Goal: Find contact information: Find contact information

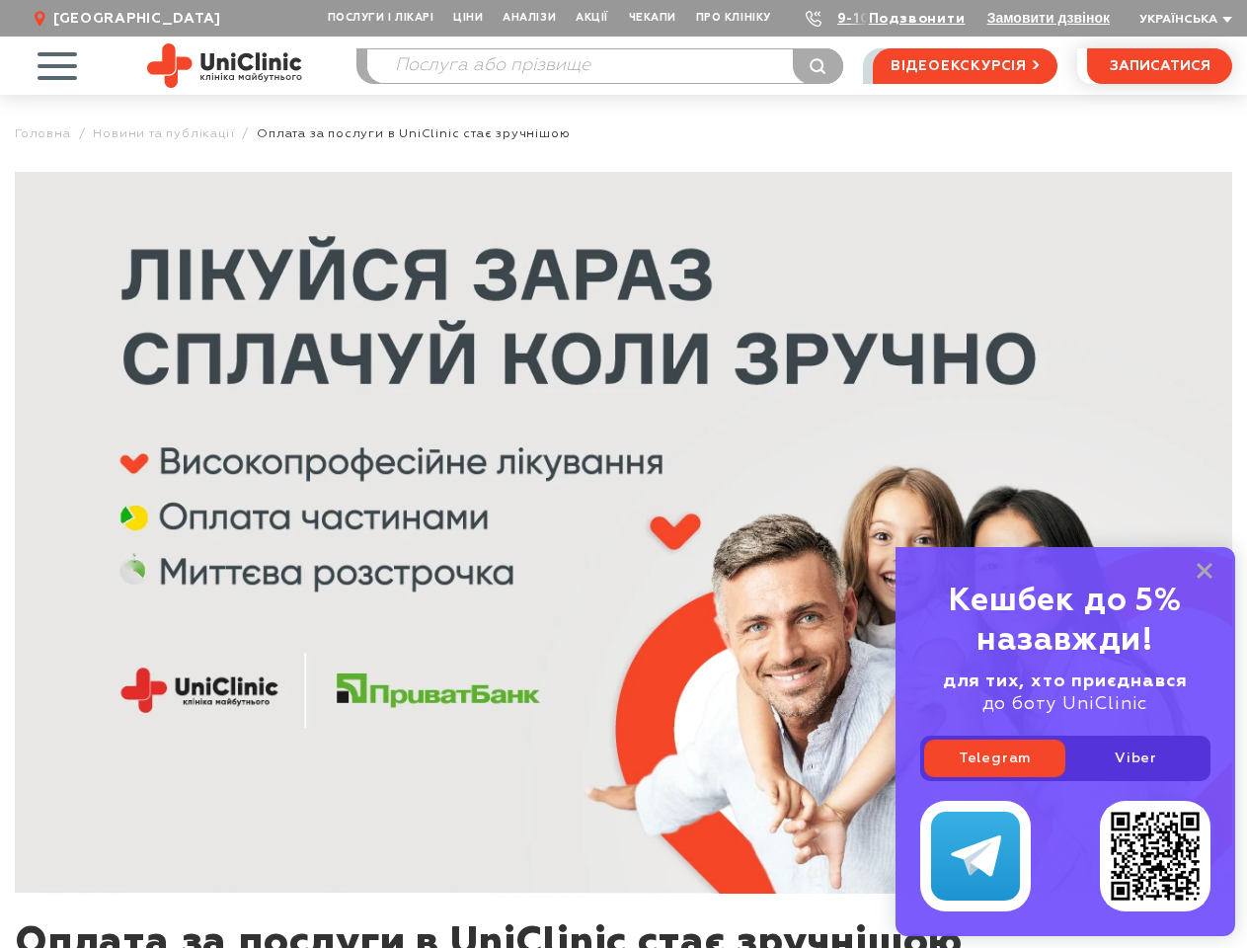
click at [623, 474] on img at bounding box center [623, 533] width 1217 height 722
click at [382, 18] on span "Послуги і лікарі" at bounding box center [380, 18] width 125 height 37
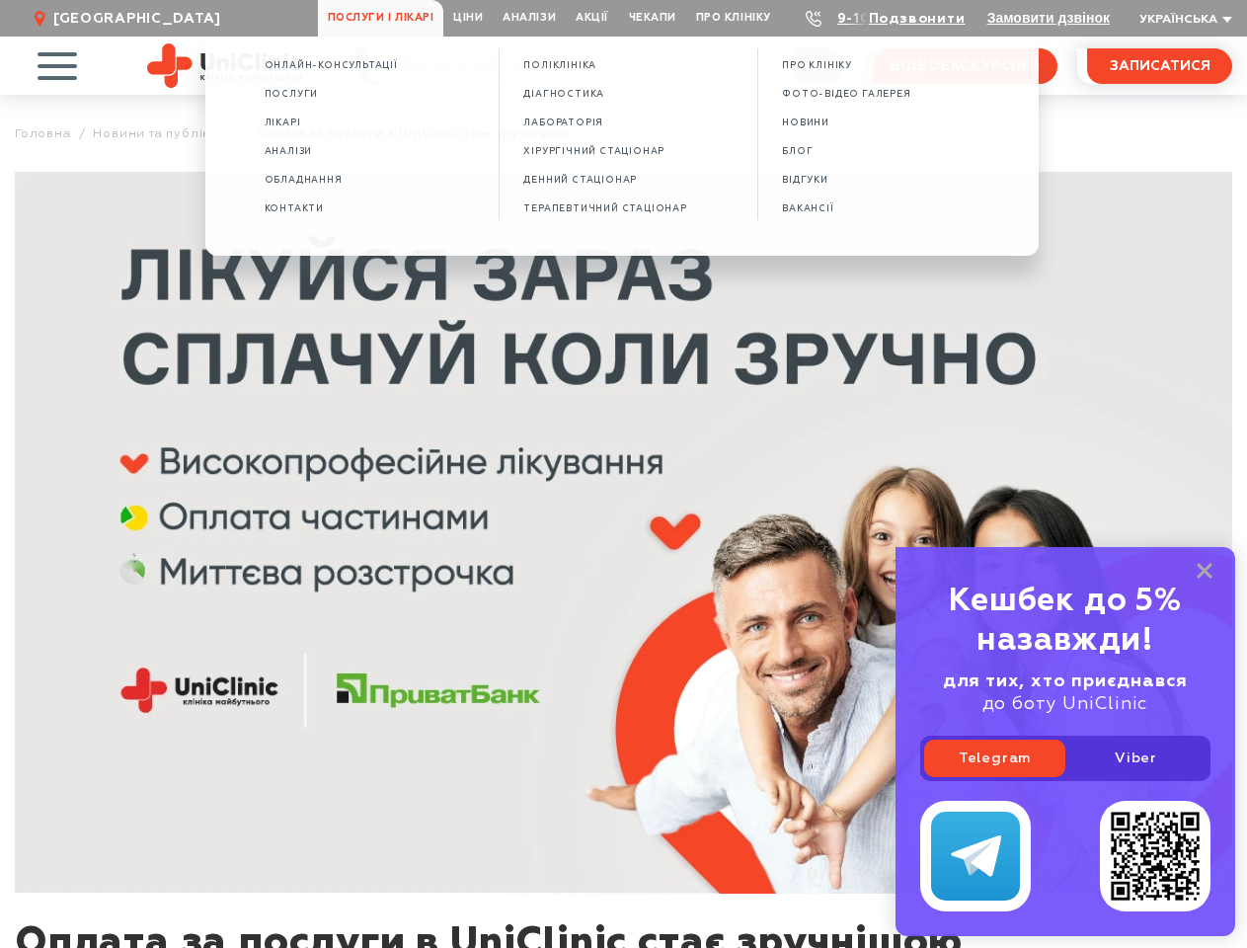
click at [733, 18] on span "Про клініку" at bounding box center [733, 18] width 95 height 37
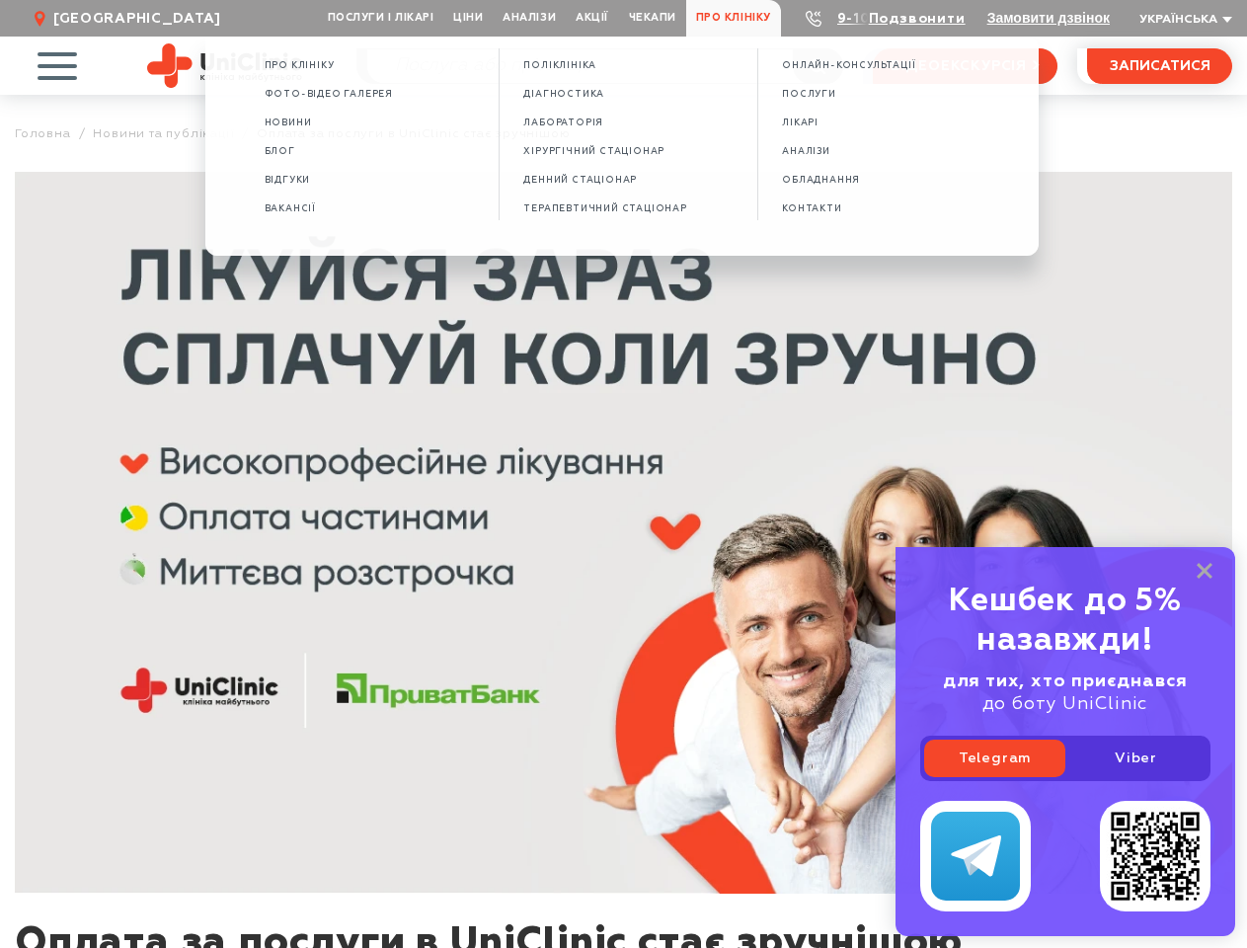
click at [918, 20] on link "Подзвонити" at bounding box center [917, 19] width 97 height 14
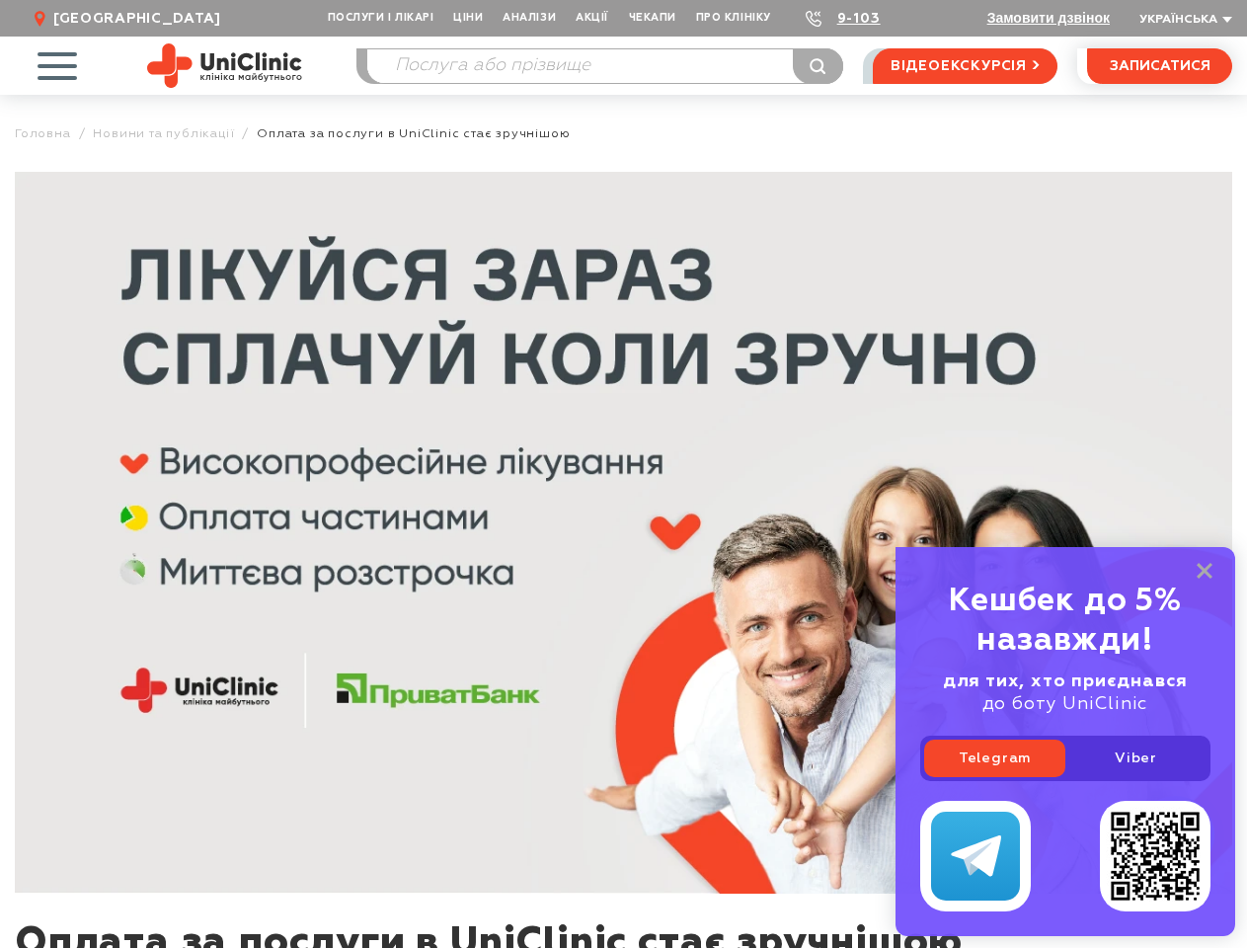
click at [1183, 20] on span "Українська" at bounding box center [1178, 20] width 78 height 12
click at [56, 65] on span "button" at bounding box center [57, 66] width 82 height 82
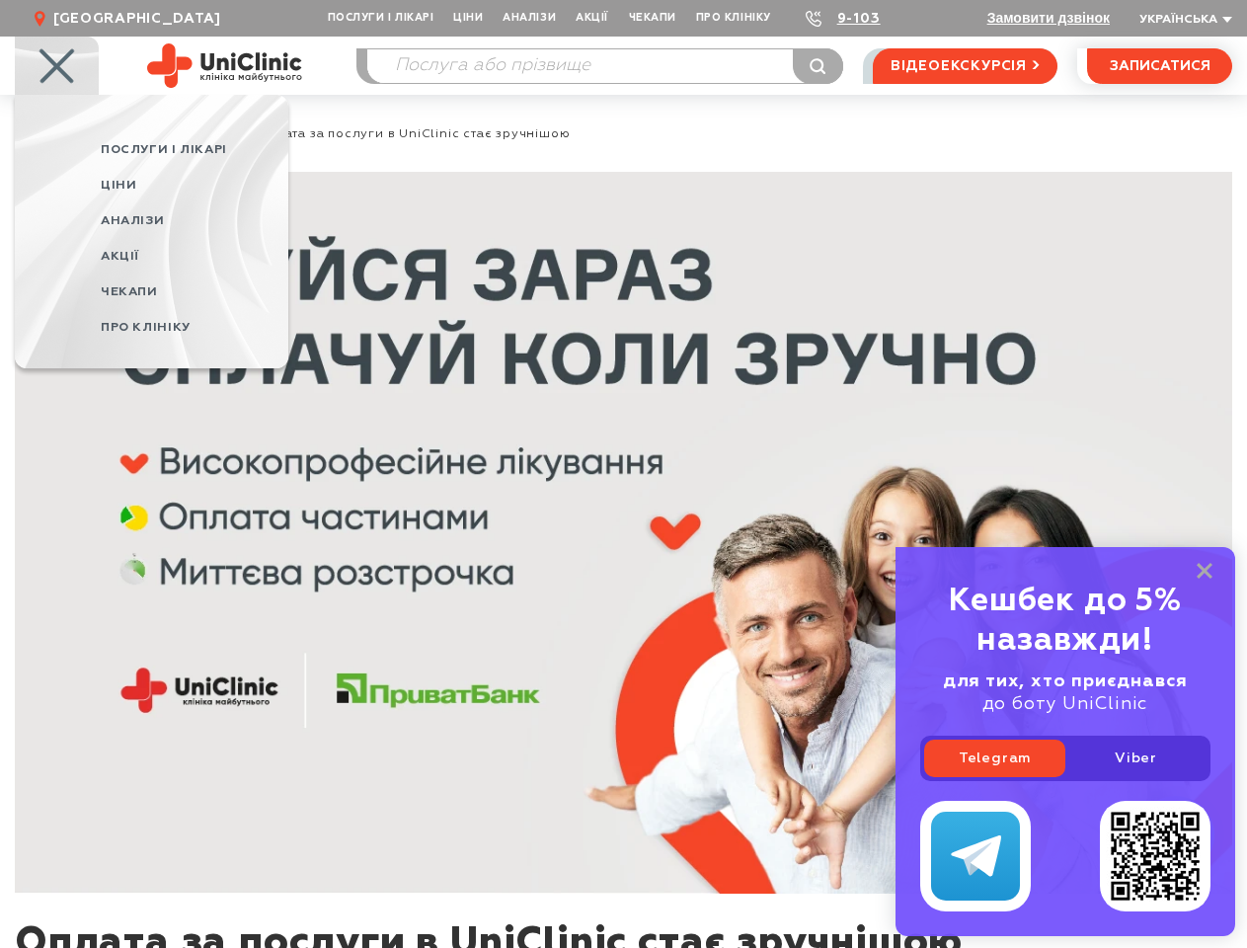
click at [994, 758] on link "Telegram" at bounding box center [994, 758] width 141 height 38
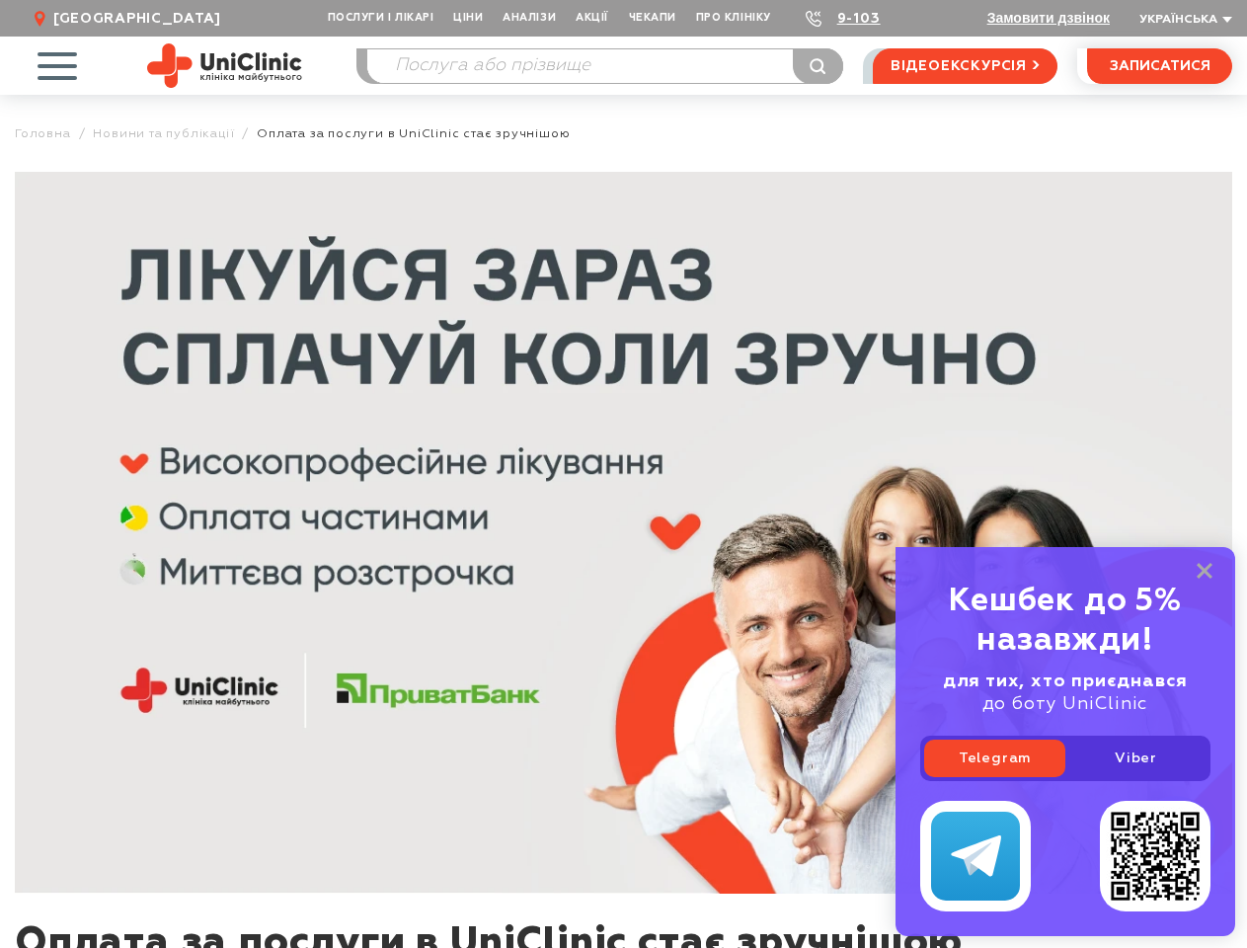
click at [1135, 758] on link "Viber" at bounding box center [1135, 758] width 141 height 38
click at [0, 0] on div at bounding box center [0, 0] width 0 height 0
